Goal: Book appointment/travel/reservation

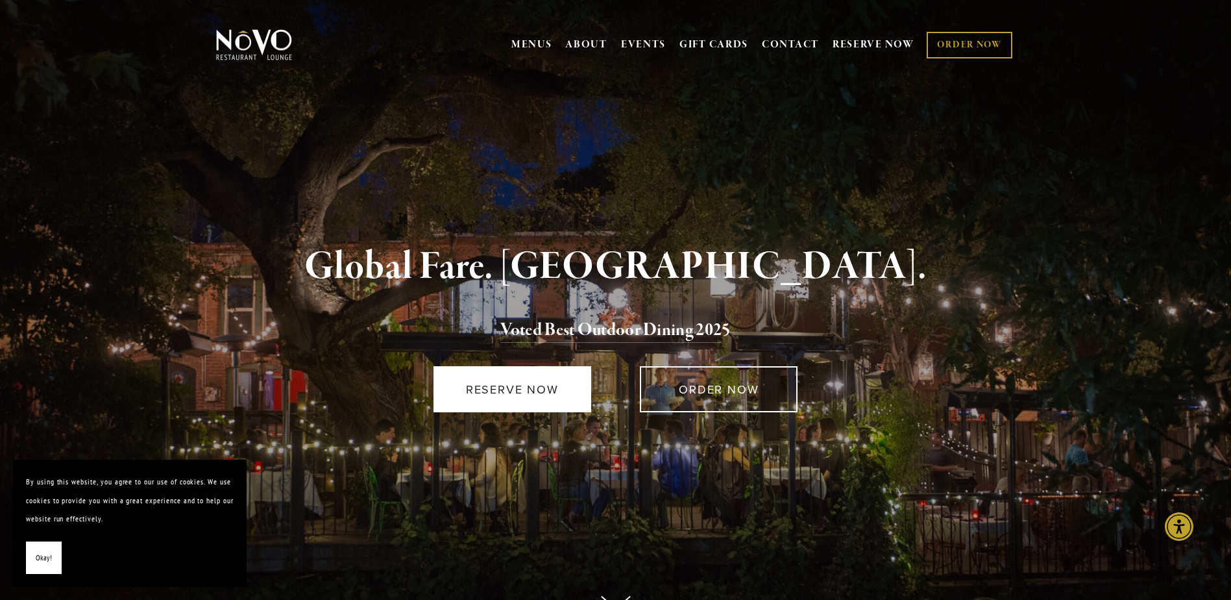
click at [535, 380] on link "RESERVE NOW" at bounding box center [513, 389] width 158 height 46
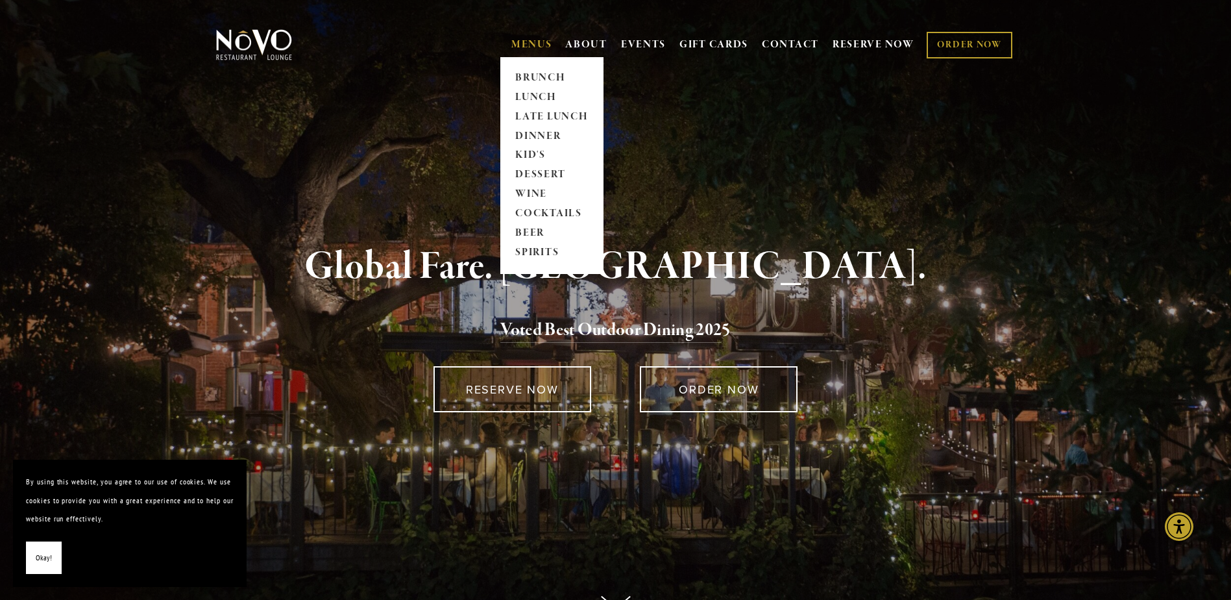
click at [524, 45] on link "MENUS" at bounding box center [531, 44] width 41 height 13
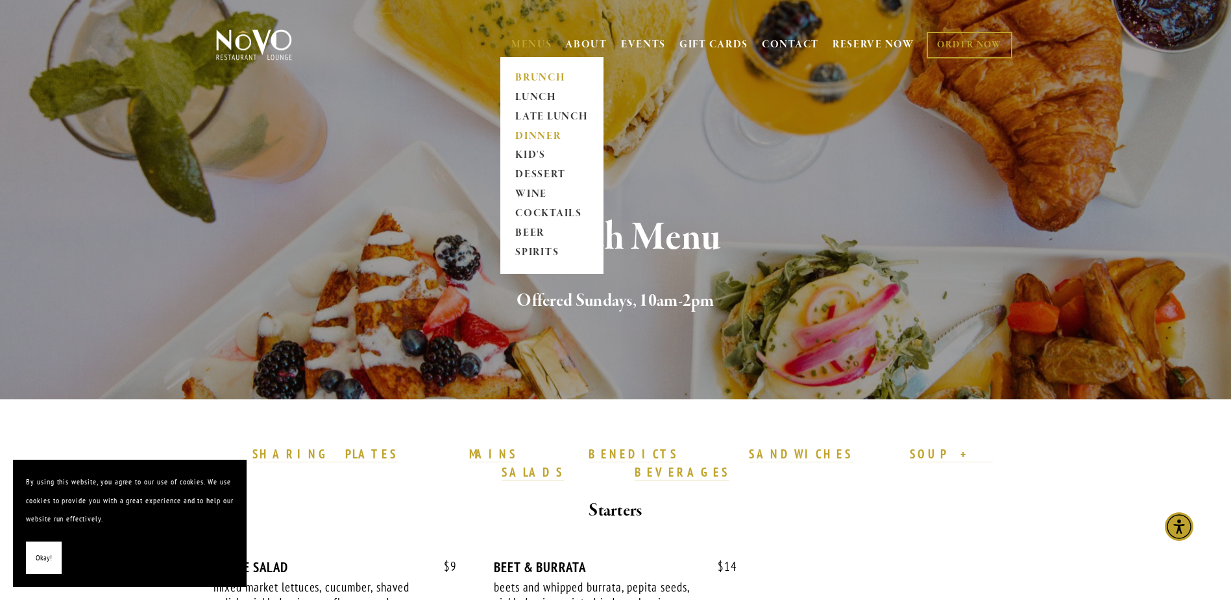
click at [522, 134] on link "DINNER" at bounding box center [551, 136] width 81 height 19
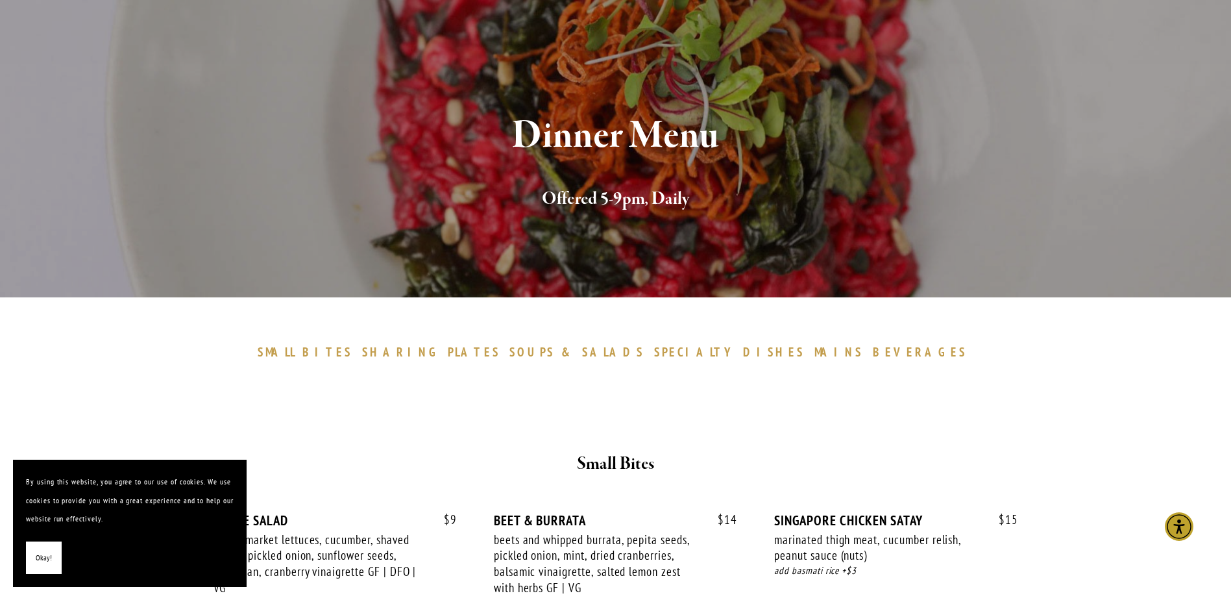
scroll to position [260, 0]
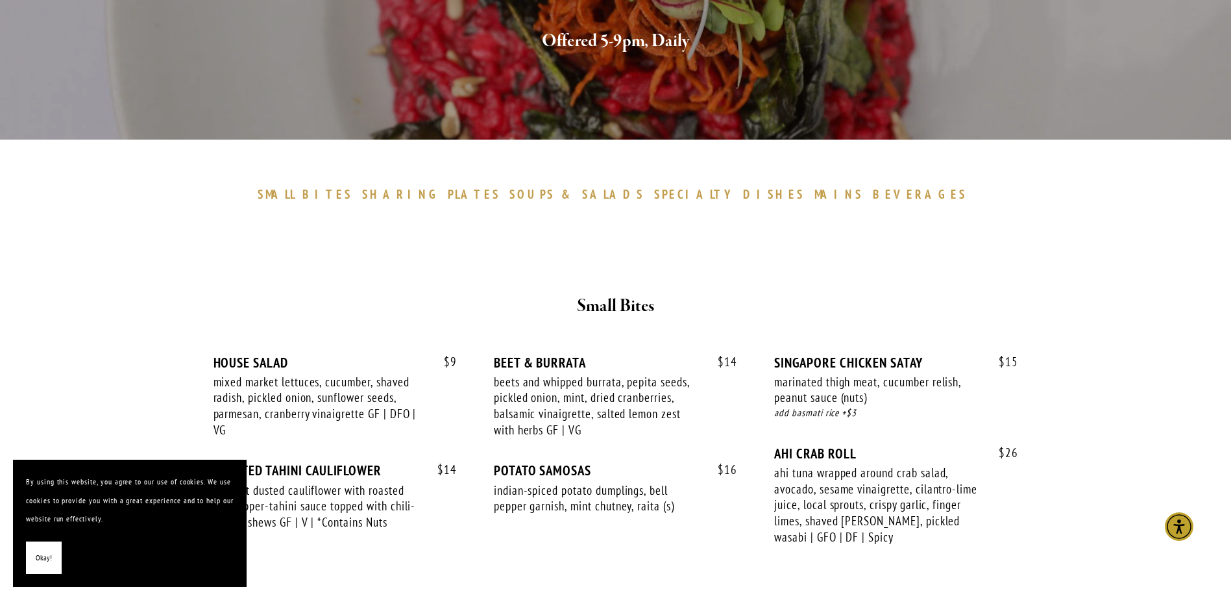
click at [38, 558] on span "Okay!" at bounding box center [44, 557] width 16 height 19
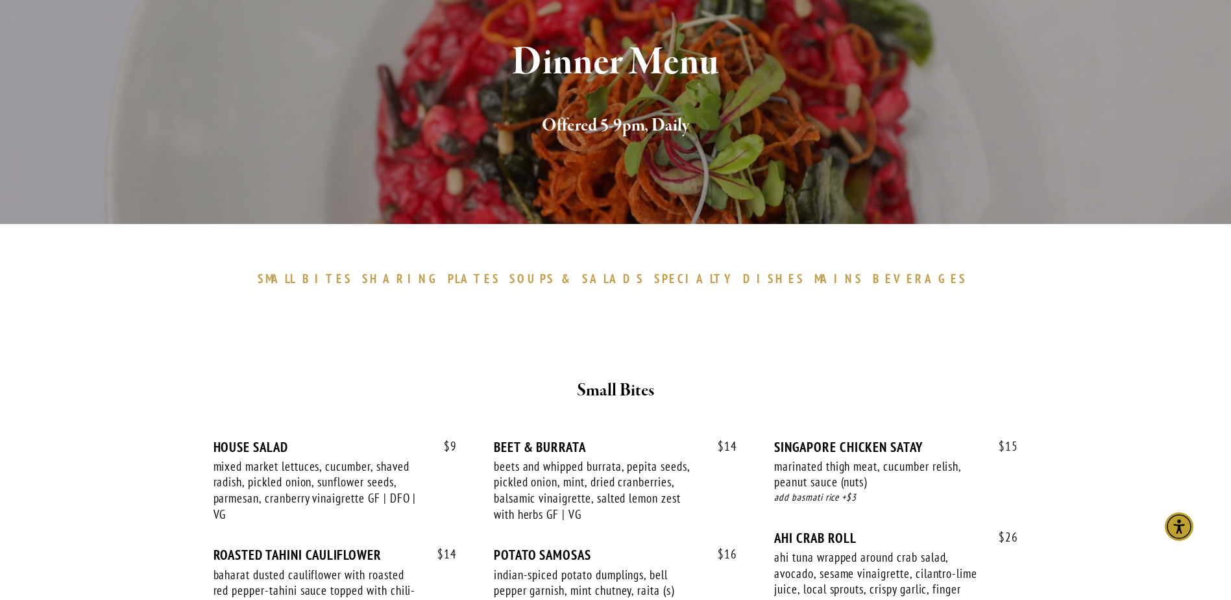
scroll to position [0, 0]
